Goal: Find specific page/section: Find specific page/section

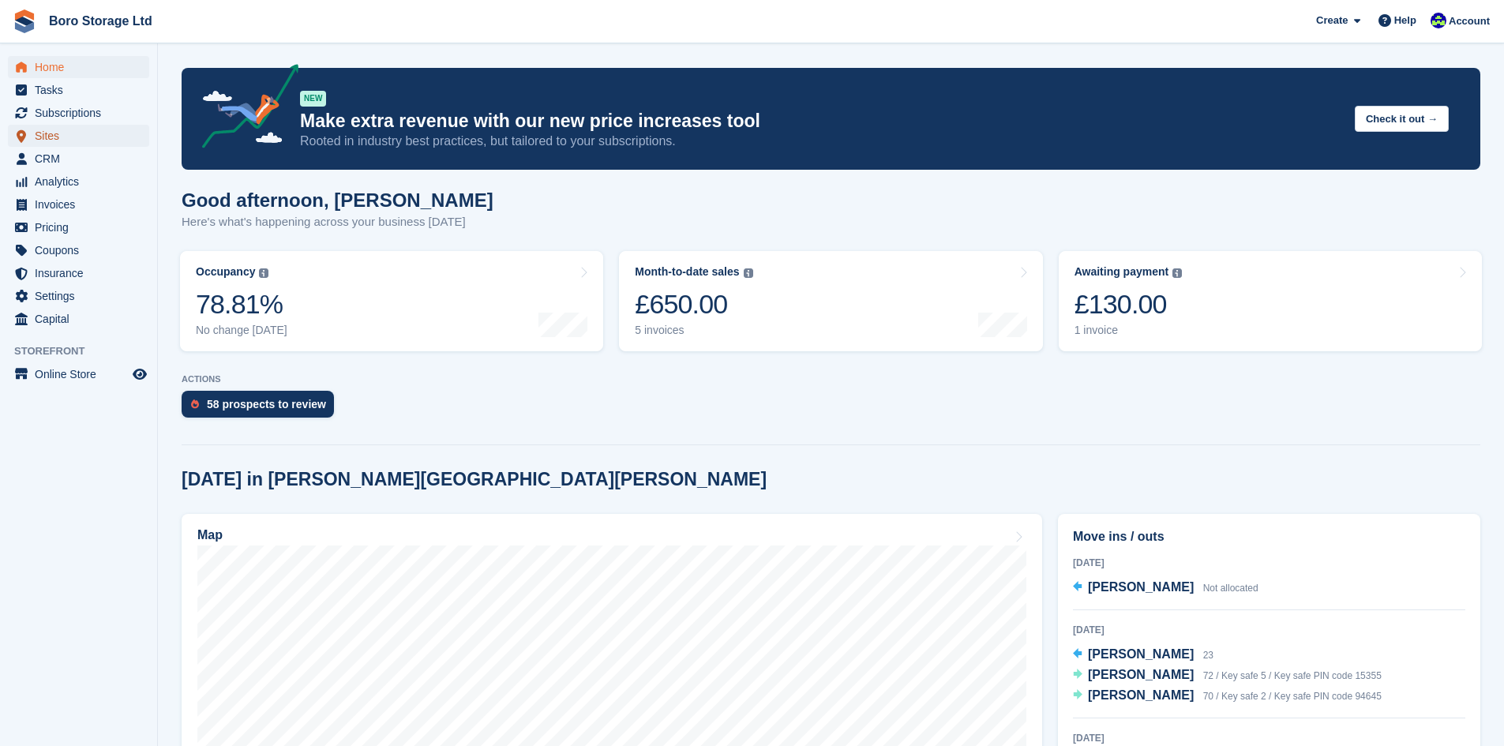
click at [64, 139] on span "Sites" at bounding box center [82, 136] width 95 height 22
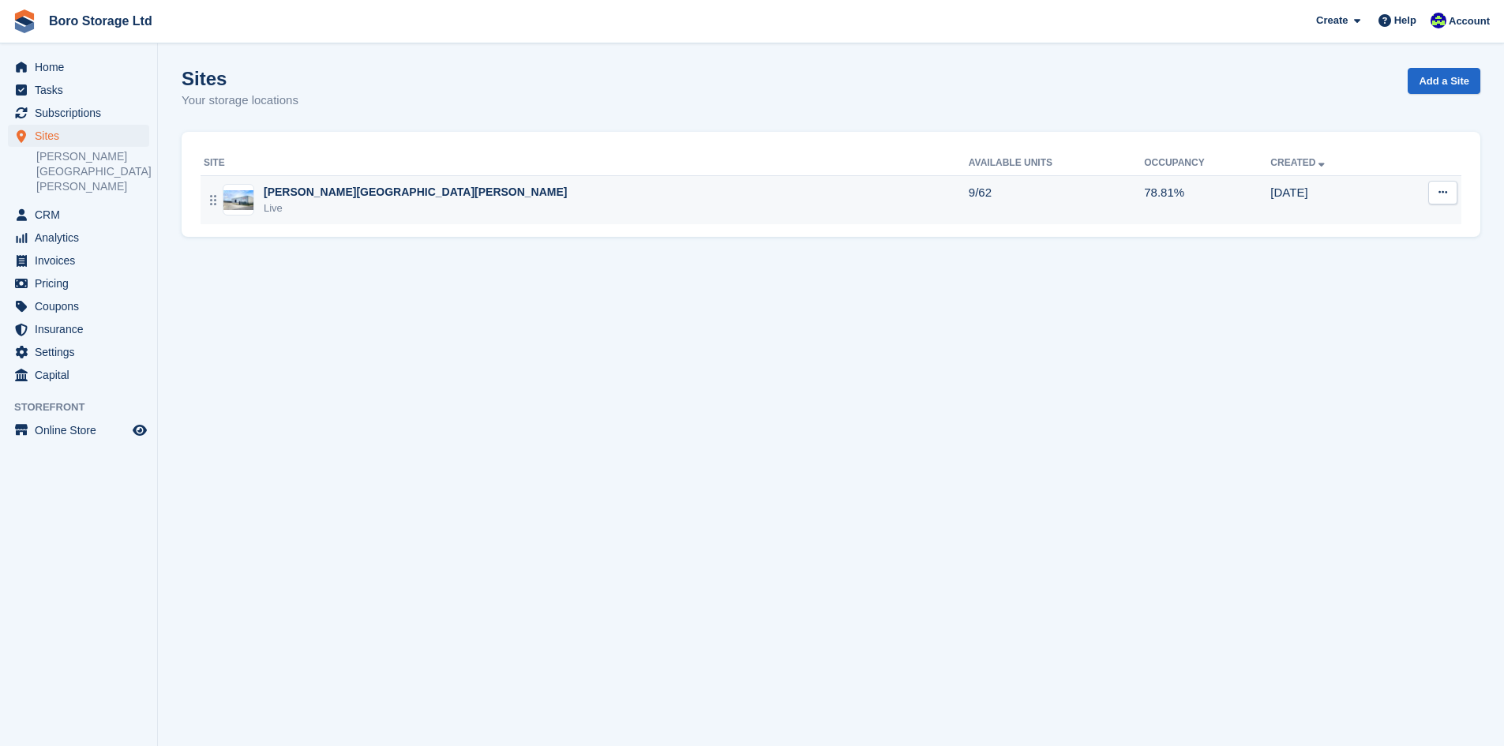
click at [354, 197] on div "Hopper Hill Road Live" at bounding box center [586, 200] width 765 height 32
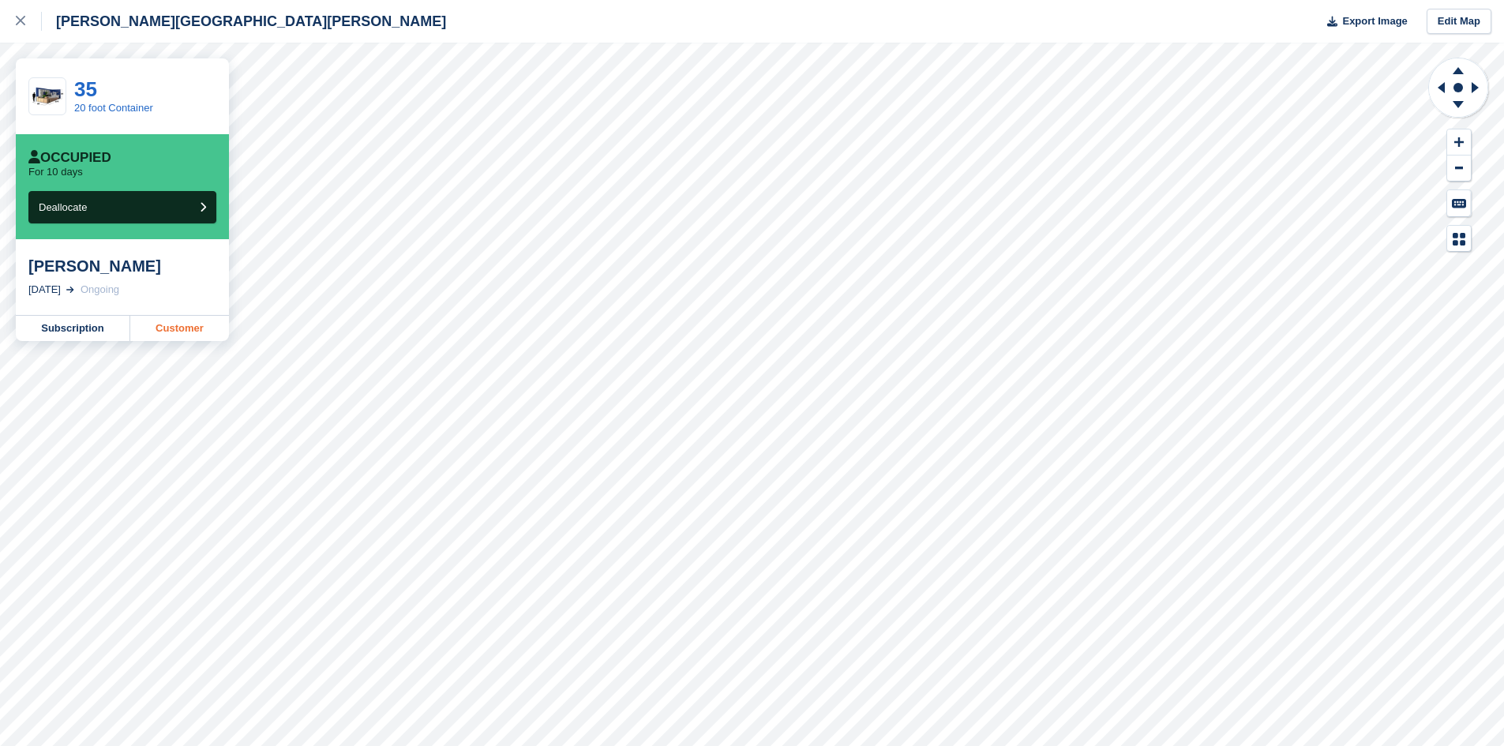
click at [163, 331] on link "Customer" at bounding box center [179, 328] width 99 height 25
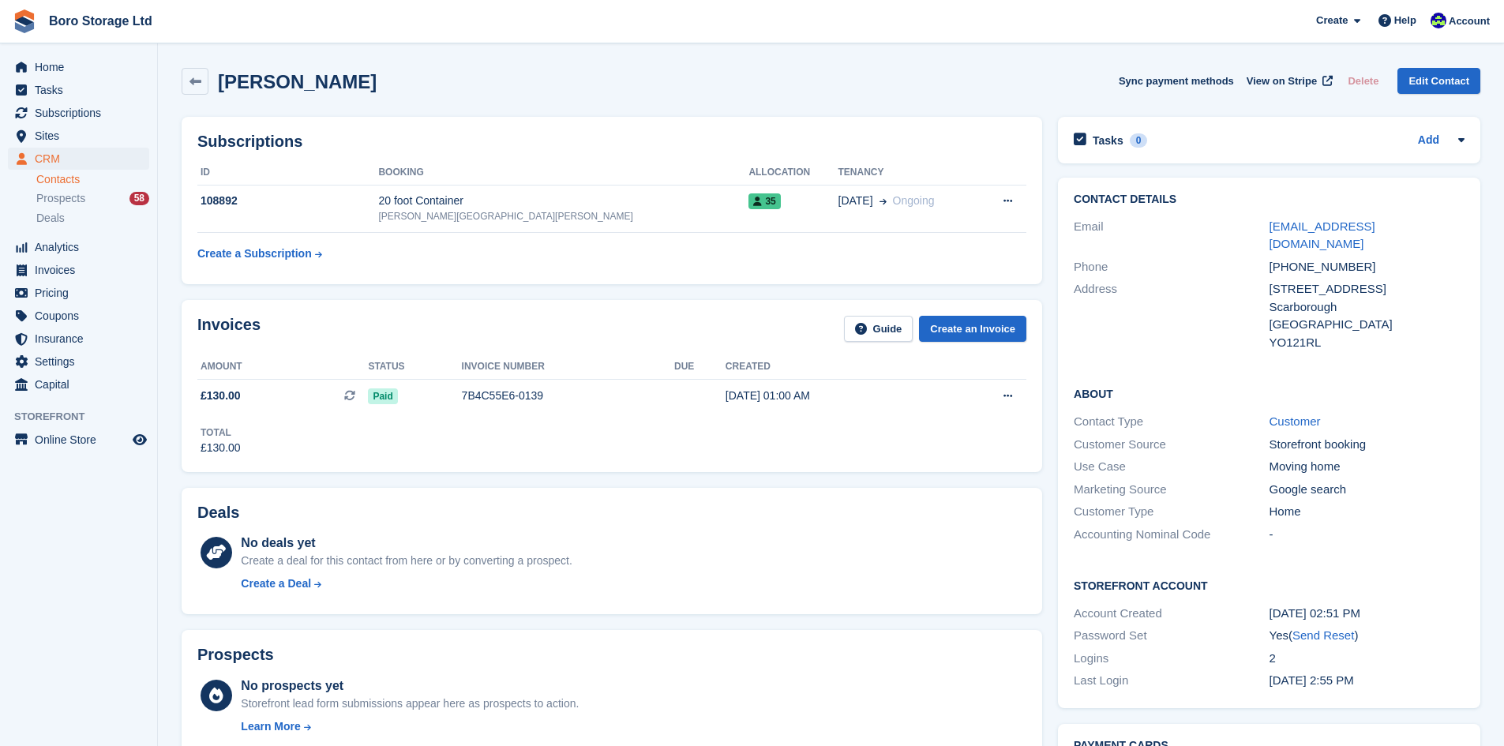
click at [609, 61] on div "[PERSON_NAME] Sync payment methods View on Stripe Delete Edit Contact" at bounding box center [831, 84] width 1314 height 49
